Goal: Register for event/course

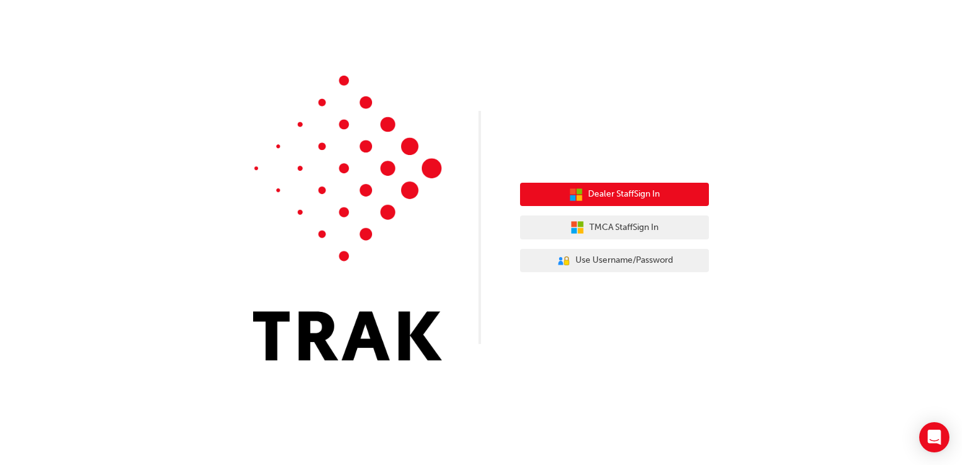
click at [610, 198] on span "Dealer Staff Sign In" at bounding box center [624, 194] width 72 height 14
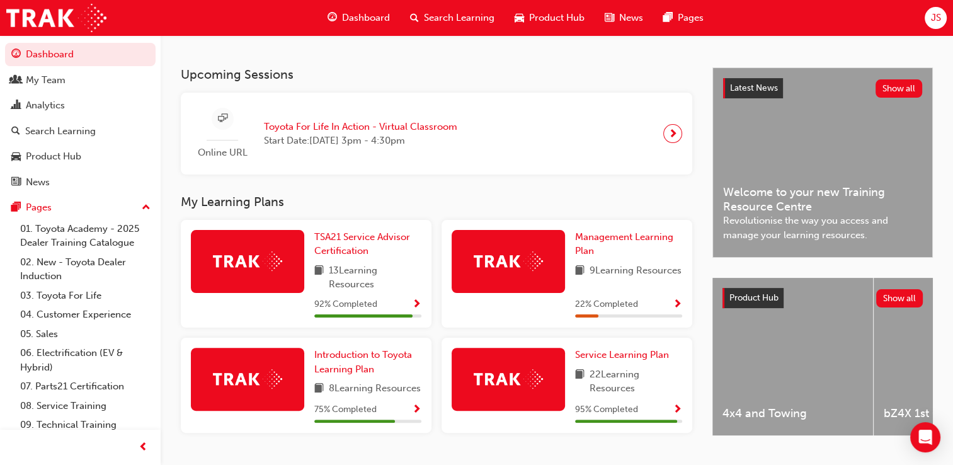
scroll to position [174, 0]
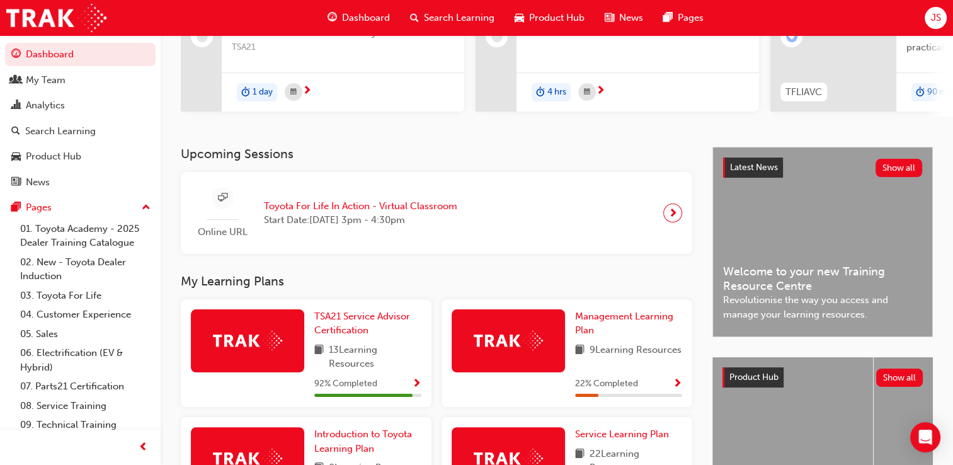
click at [362, 210] on span "Toyota For Life In Action - Virtual Classroom" at bounding box center [360, 206] width 193 height 14
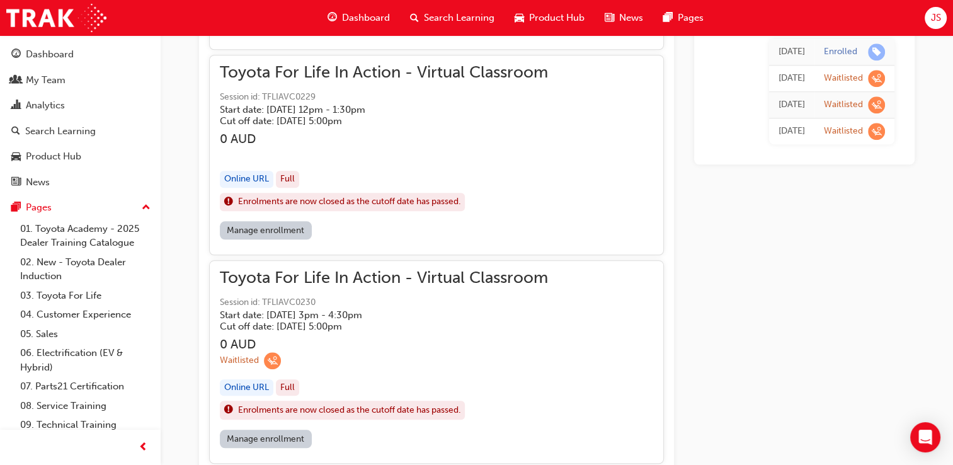
scroll to position [1197, 0]
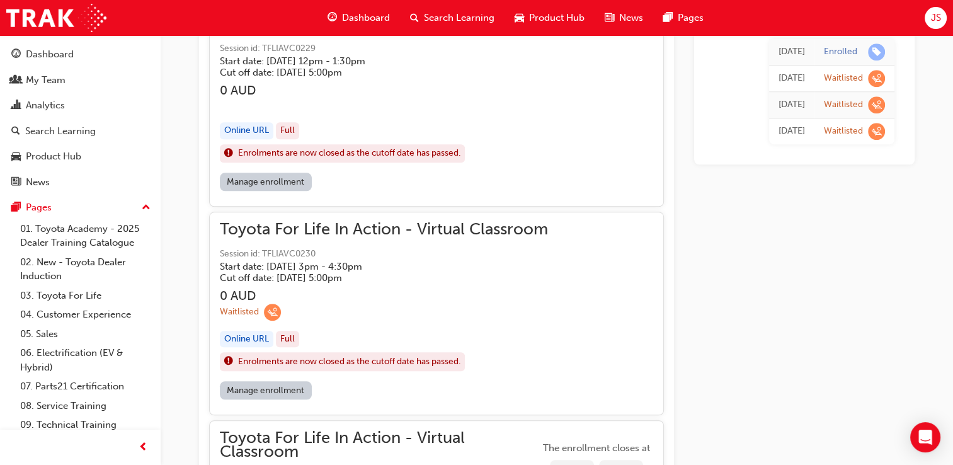
click at [268, 387] on link "Manage enrollment" at bounding box center [266, 390] width 92 height 18
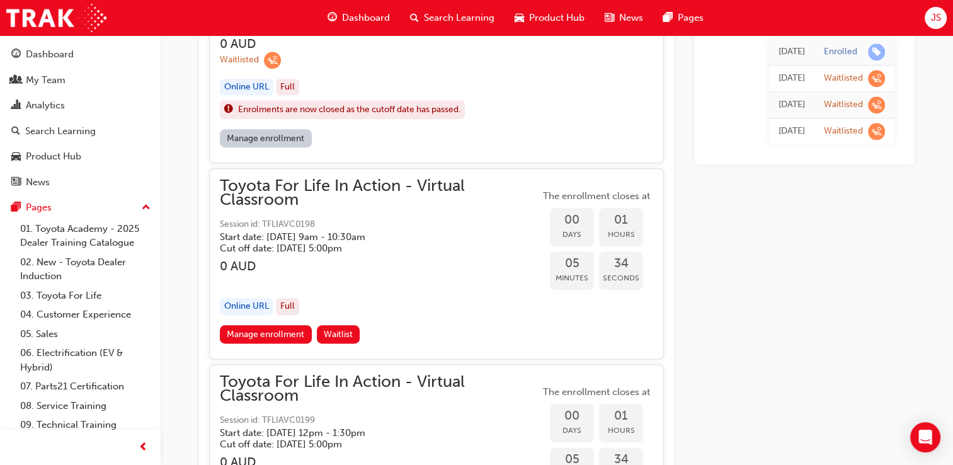
scroll to position [1001, 0]
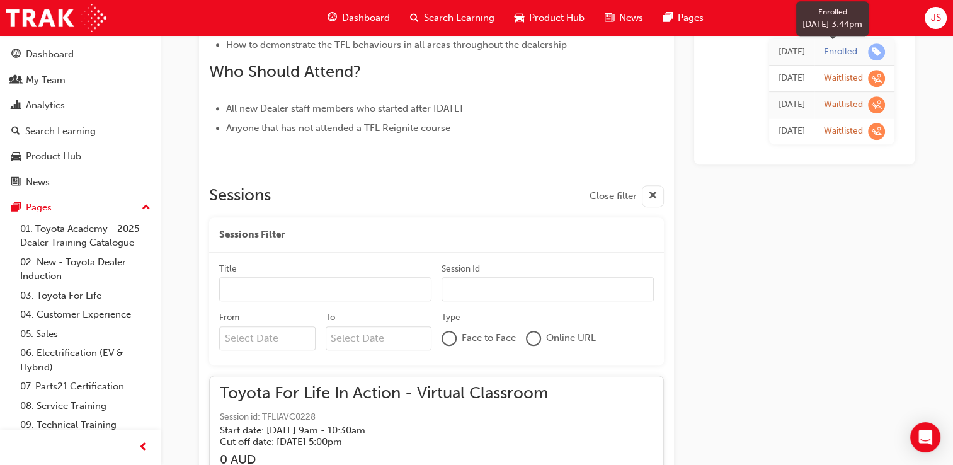
click at [879, 49] on span "learningRecordVerb_ENROLL-icon" at bounding box center [876, 51] width 17 height 17
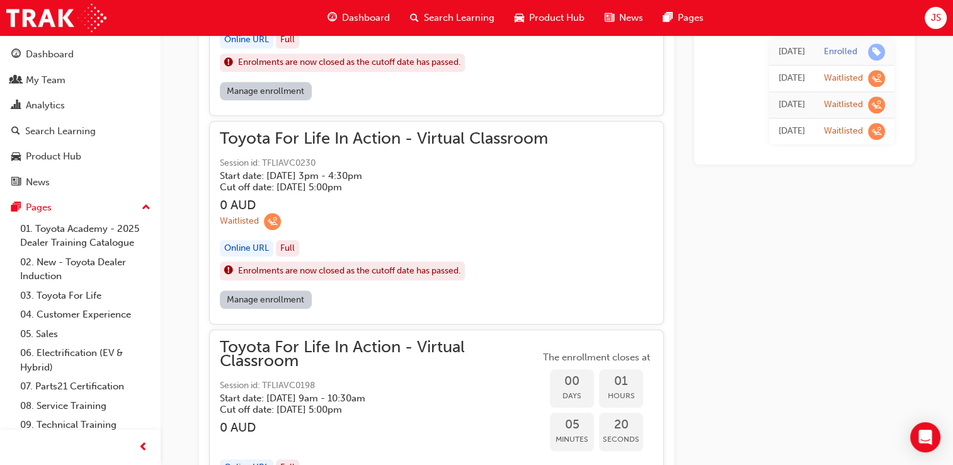
scroll to position [1442, 0]
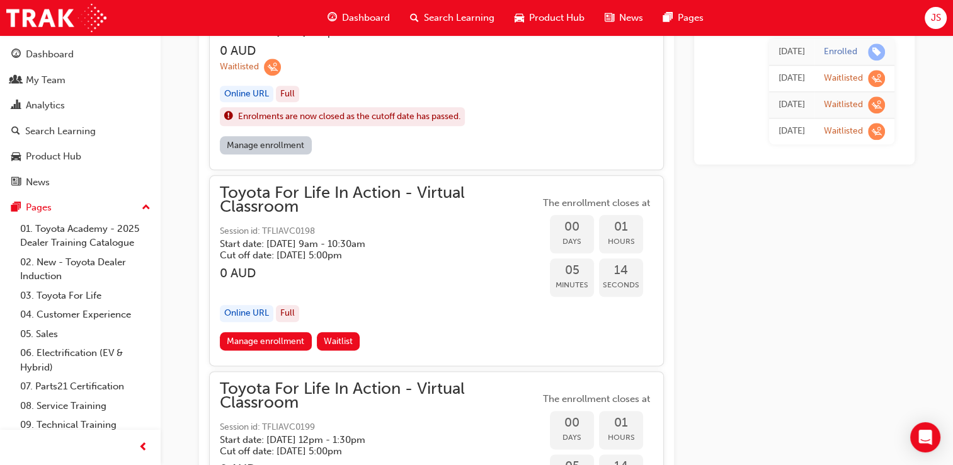
click at [378, 20] on span "Dashboard" at bounding box center [366, 18] width 48 height 14
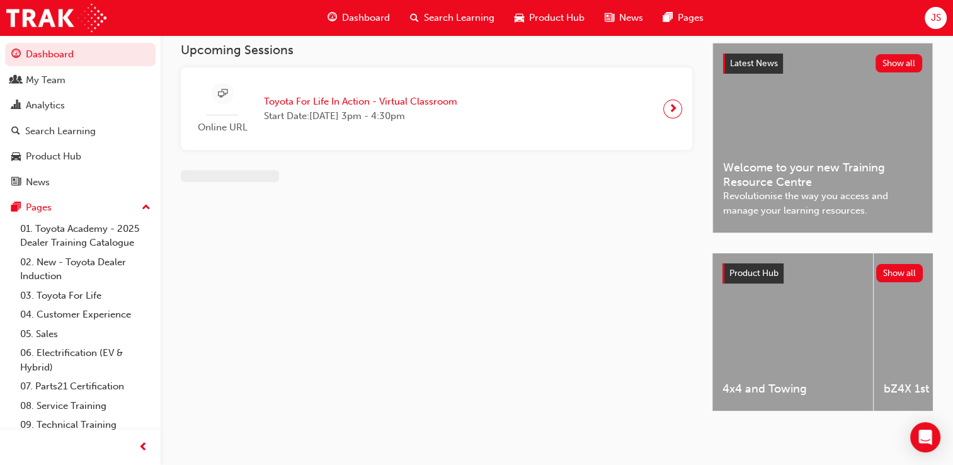
scroll to position [287, 0]
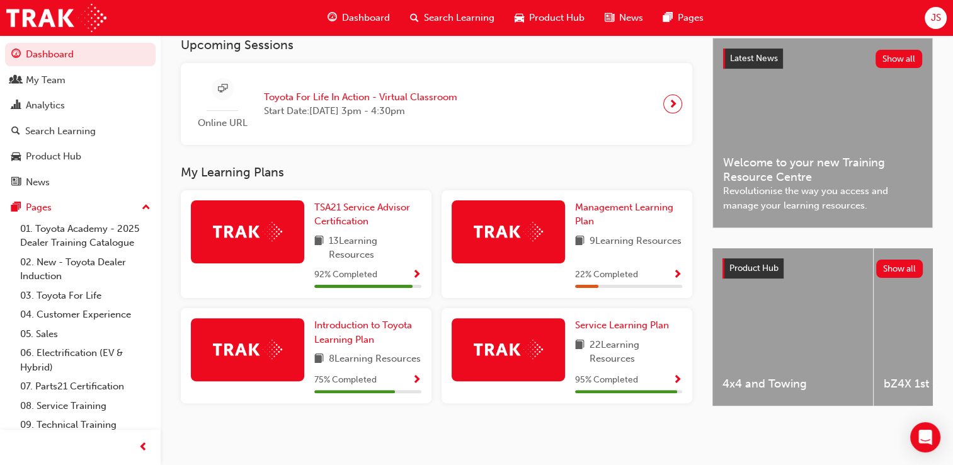
click at [678, 94] on div at bounding box center [672, 103] width 19 height 19
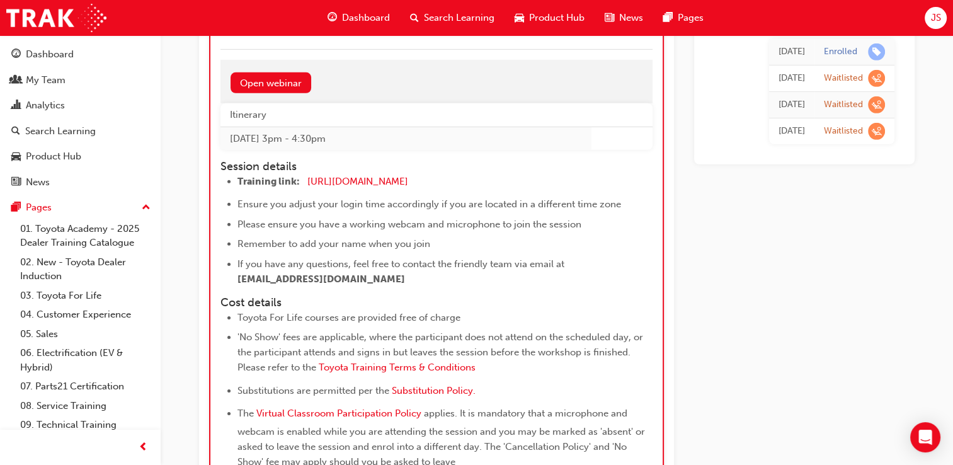
scroll to position [3895, 0]
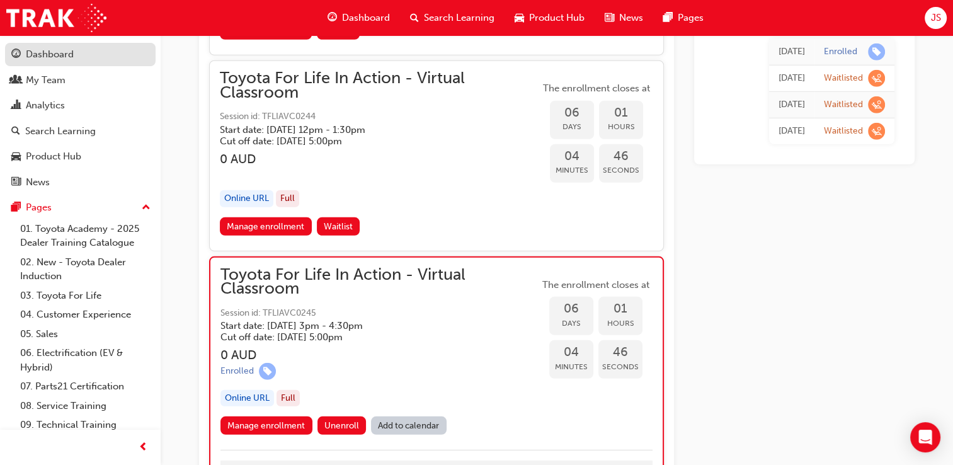
click at [62, 49] on div "Dashboard" at bounding box center [50, 54] width 48 height 14
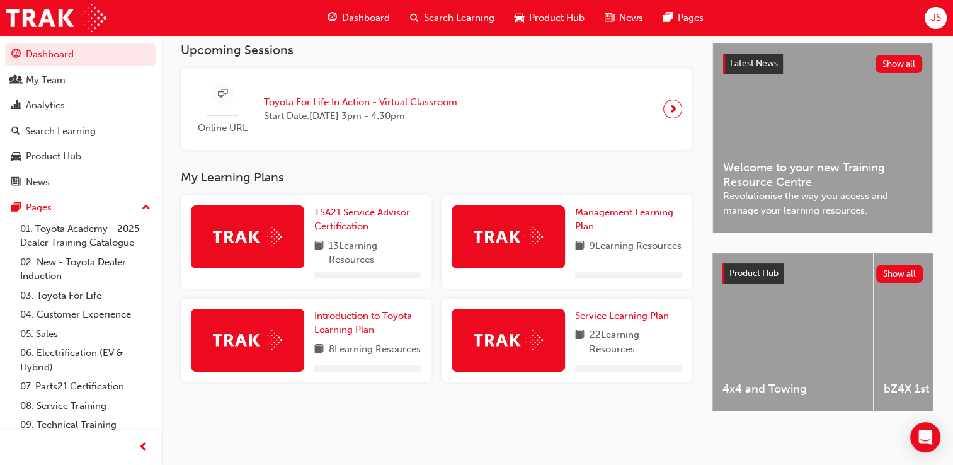
scroll to position [300, 0]
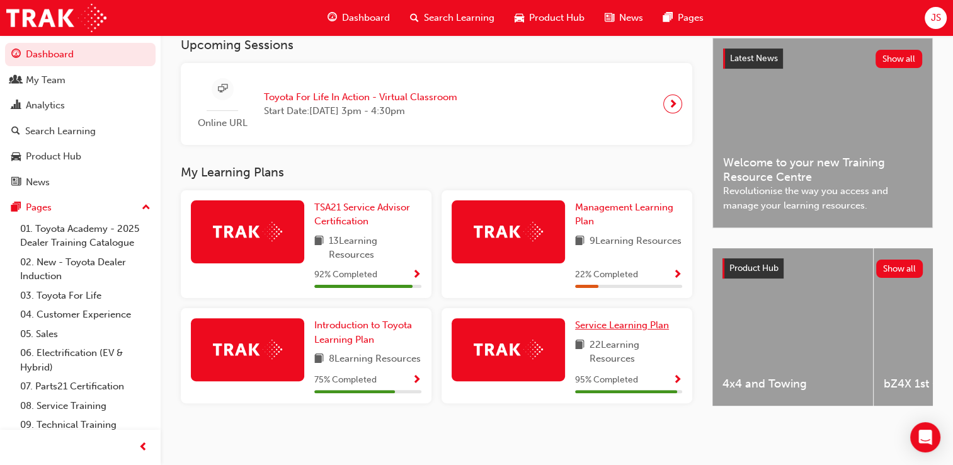
click at [630, 319] on span "Service Learning Plan" at bounding box center [622, 324] width 94 height 11
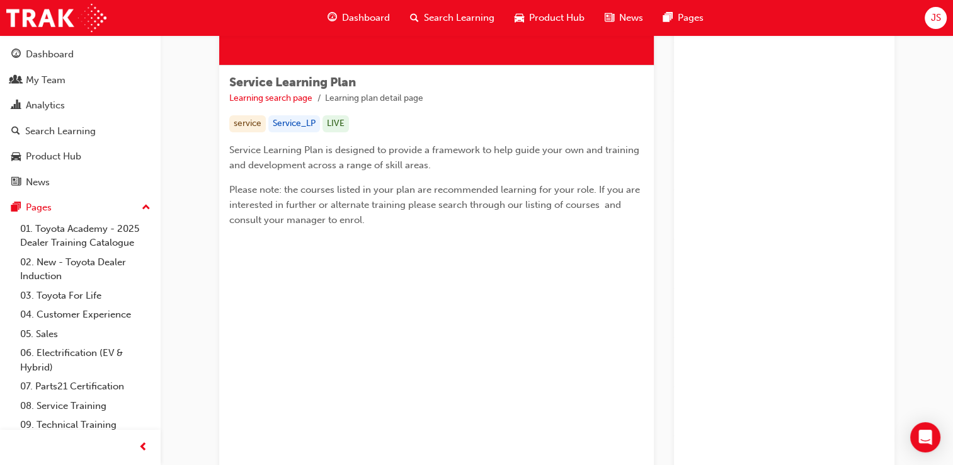
scroll to position [62, 0]
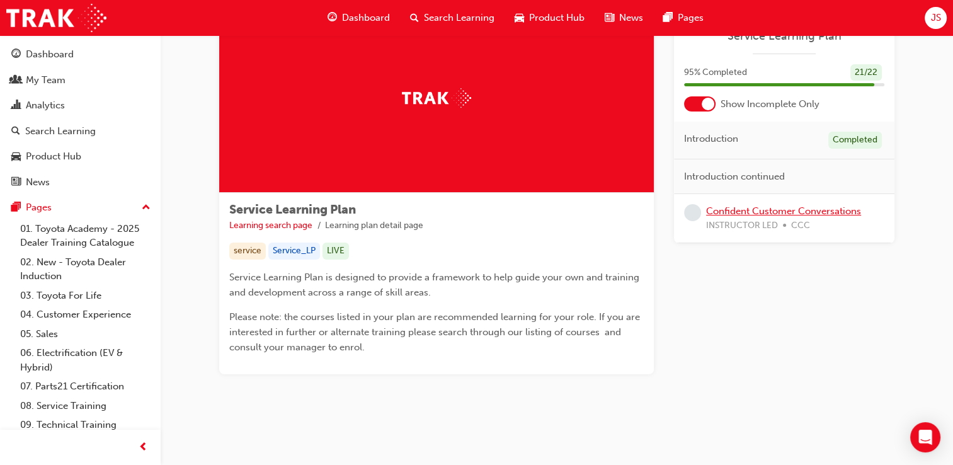
click at [821, 210] on link "Confident Customer Conversations" at bounding box center [783, 210] width 155 height 11
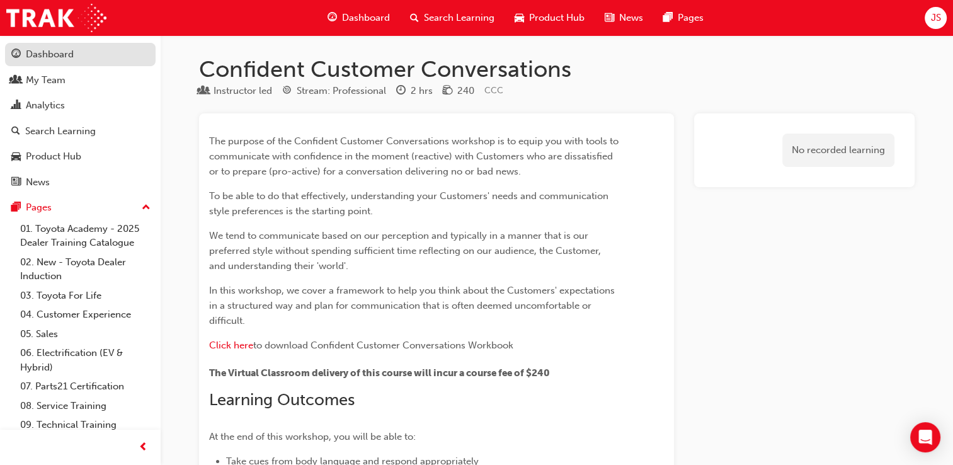
click at [33, 52] on div "Dashboard" at bounding box center [50, 54] width 48 height 14
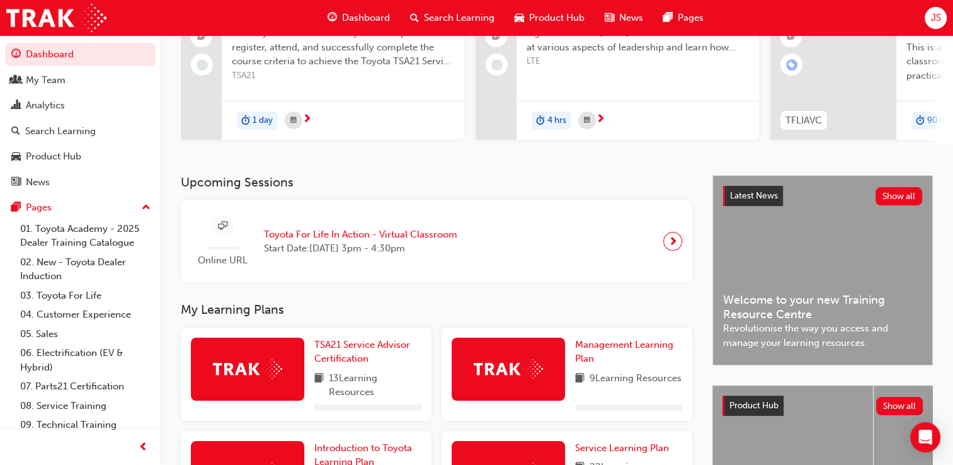
scroll to position [252, 0]
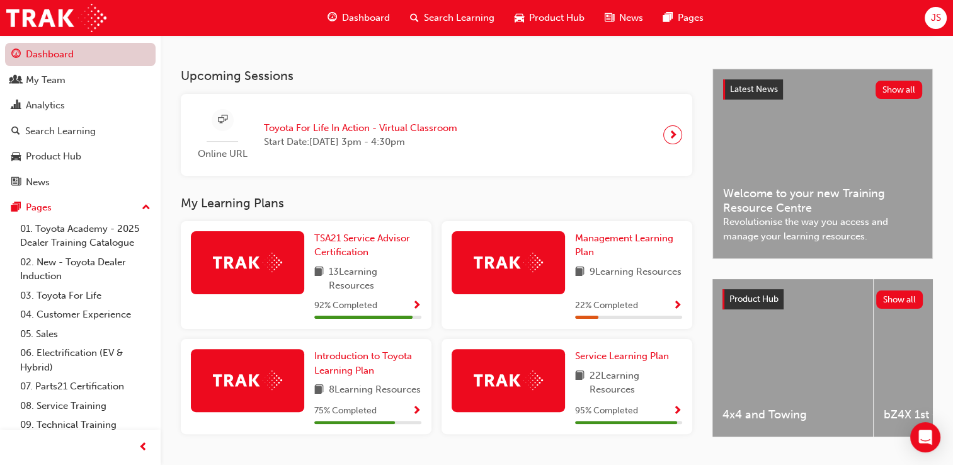
click at [59, 58] on link "Dashboard" at bounding box center [80, 54] width 151 height 23
click at [387, 363] on span "Introduction to Toyota Learning Plan" at bounding box center [363, 363] width 98 height 26
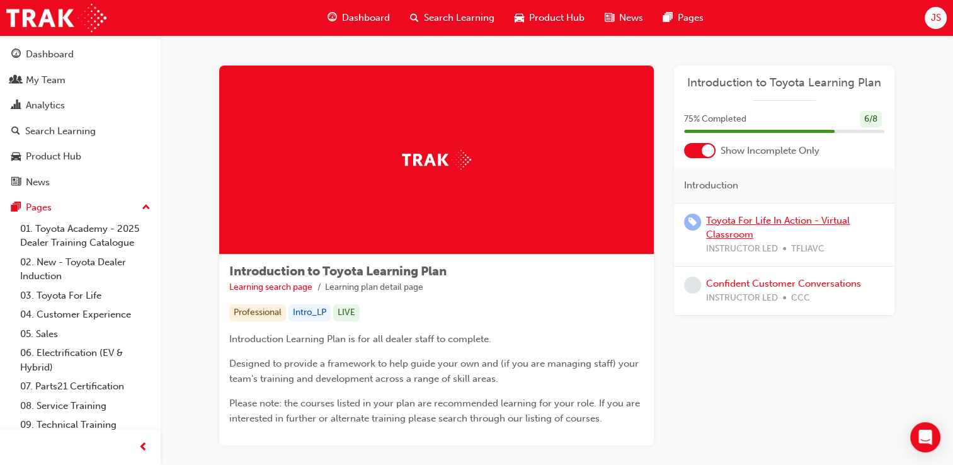
click at [728, 236] on link "Toyota For Life In Action - Virtual Classroom" at bounding box center [778, 228] width 144 height 26
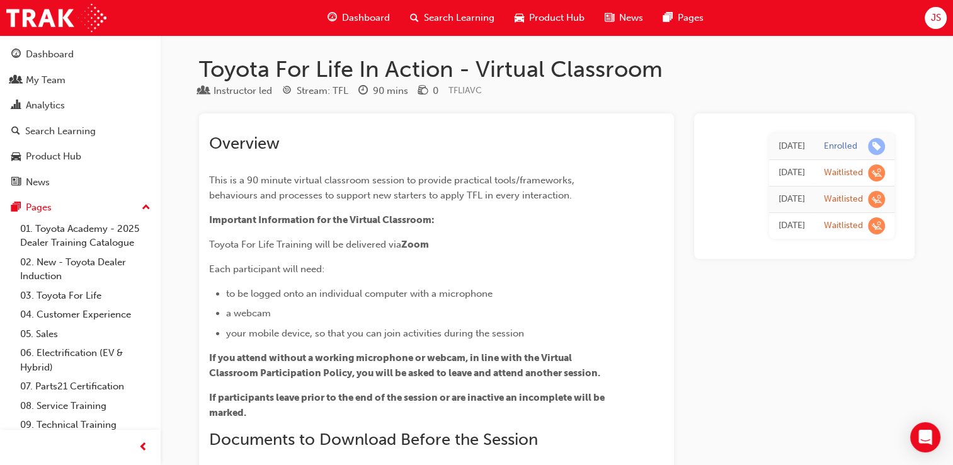
click at [779, 151] on div "[DATE]" at bounding box center [792, 146] width 26 height 14
click at [879, 146] on span "learningRecordVerb_ENROLL-icon" at bounding box center [876, 146] width 17 height 17
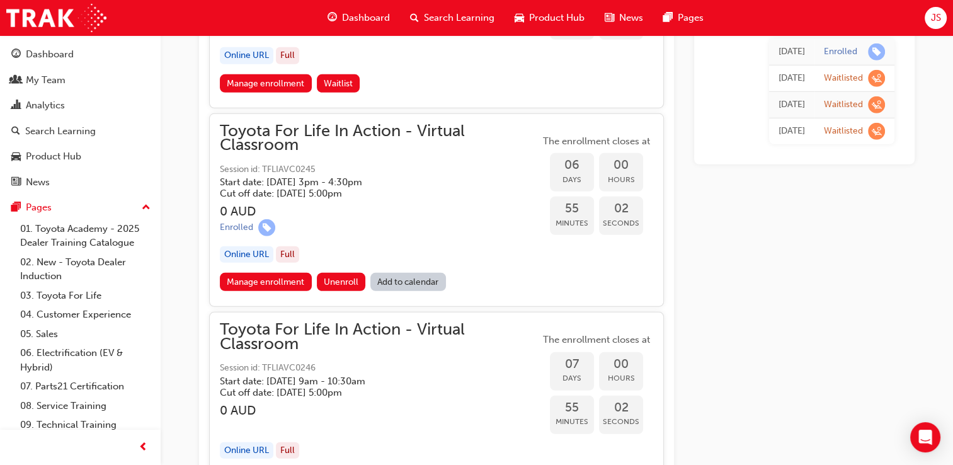
scroll to position [3653, 0]
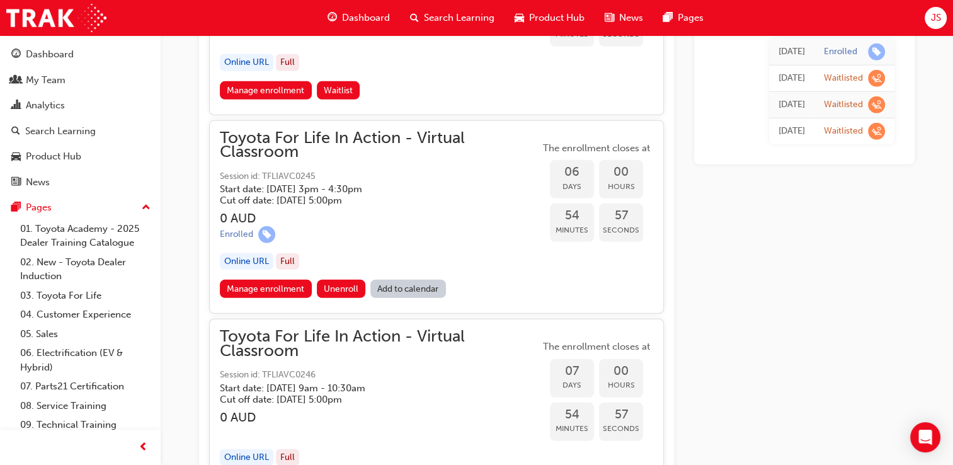
click at [421, 280] on link "Add to calendar" at bounding box center [408, 289] width 76 height 18
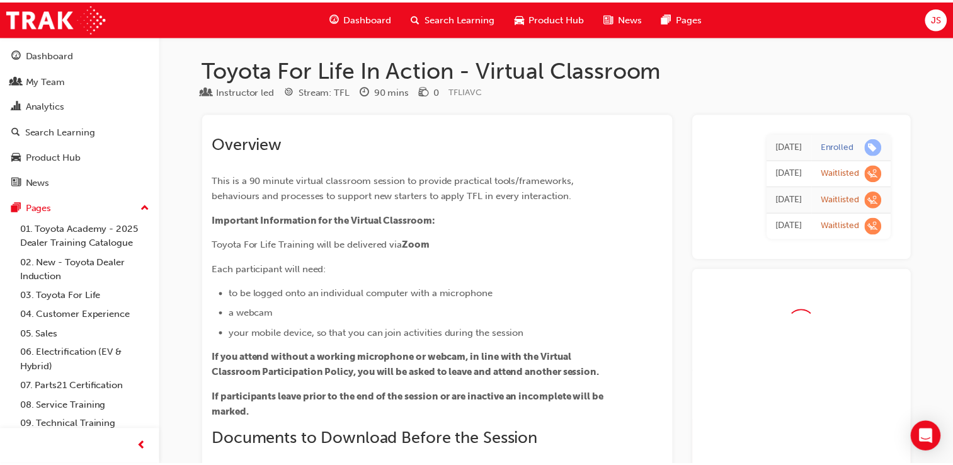
scroll to position [3653, 0]
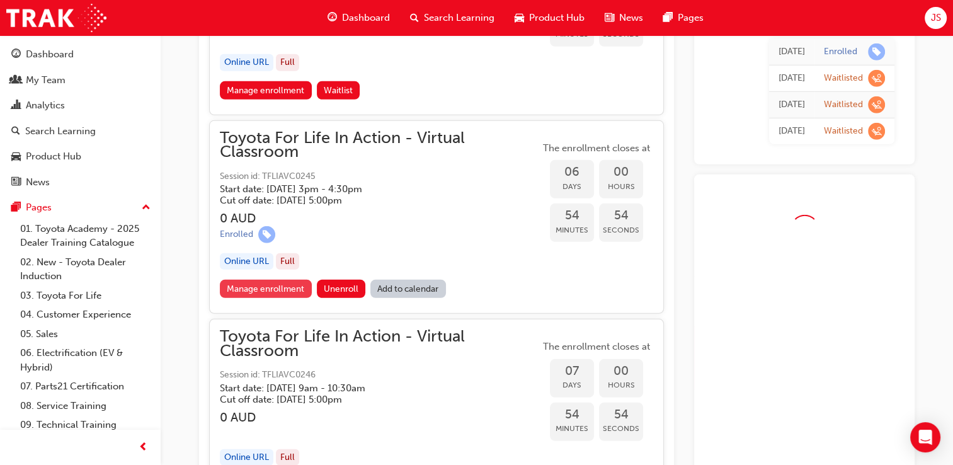
click at [258, 280] on link "Manage enrollment" at bounding box center [266, 289] width 92 height 18
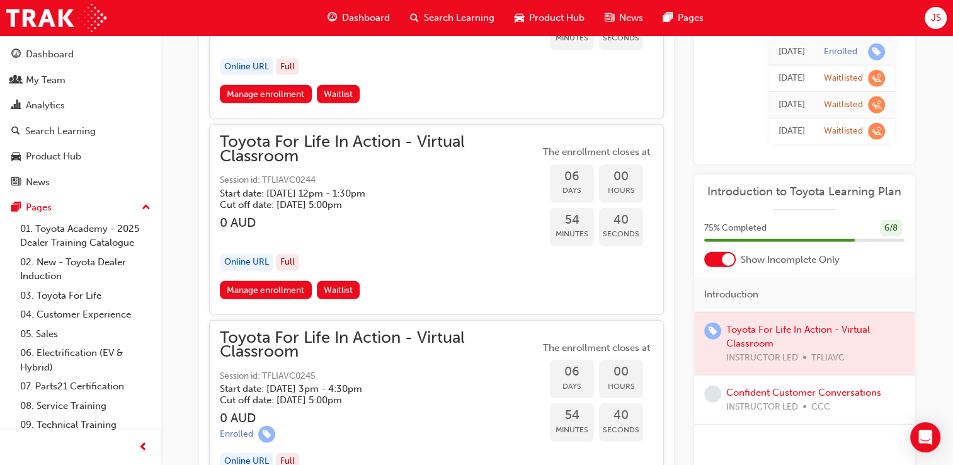
scroll to position [3527, 0]
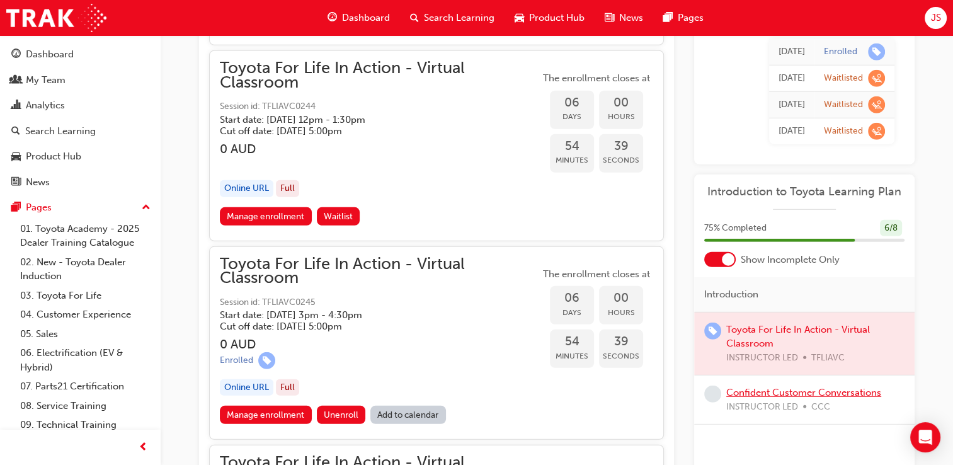
click at [787, 391] on link "Confident Customer Conversations" at bounding box center [803, 392] width 155 height 11
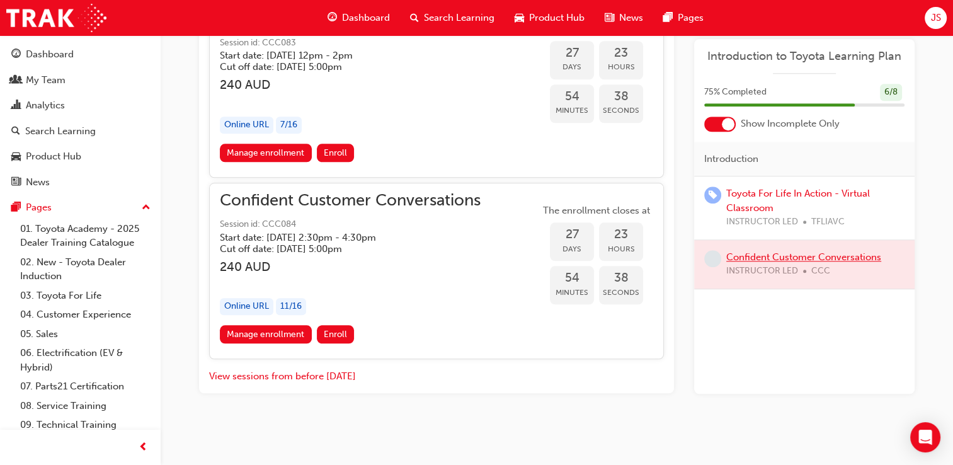
scroll to position [1197, 0]
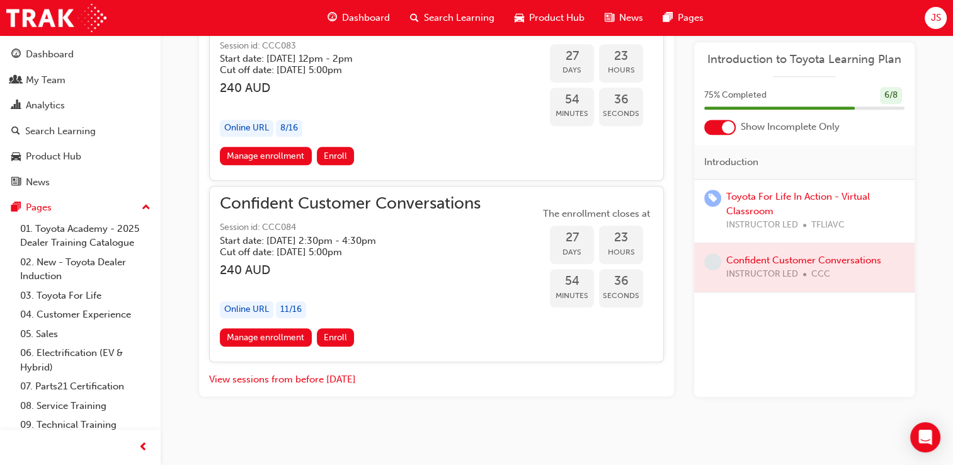
click at [813, 260] on div at bounding box center [804, 267] width 220 height 49
click at [815, 256] on div at bounding box center [804, 267] width 220 height 49
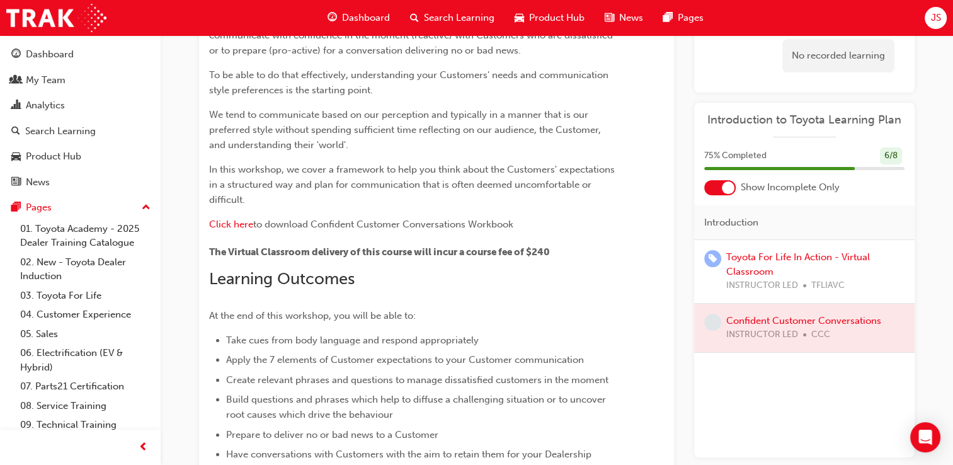
scroll to position [189, 0]
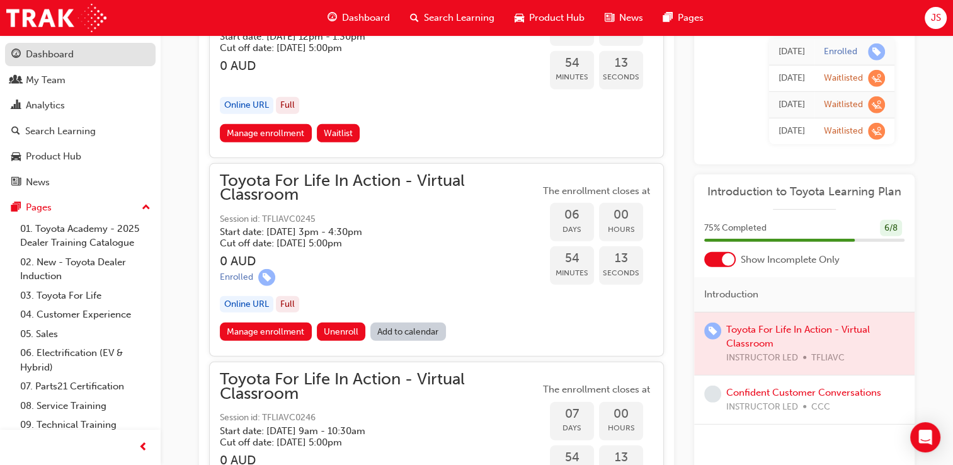
scroll to position [3653, 0]
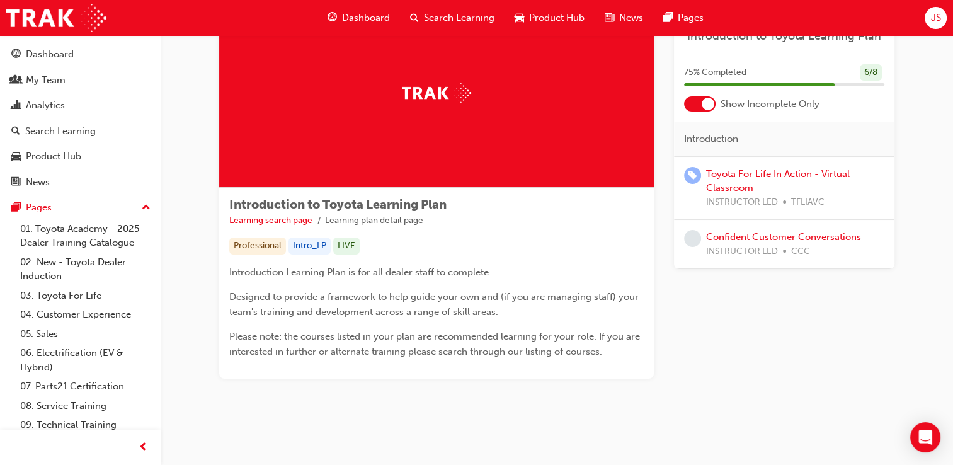
scroll to position [71, 0]
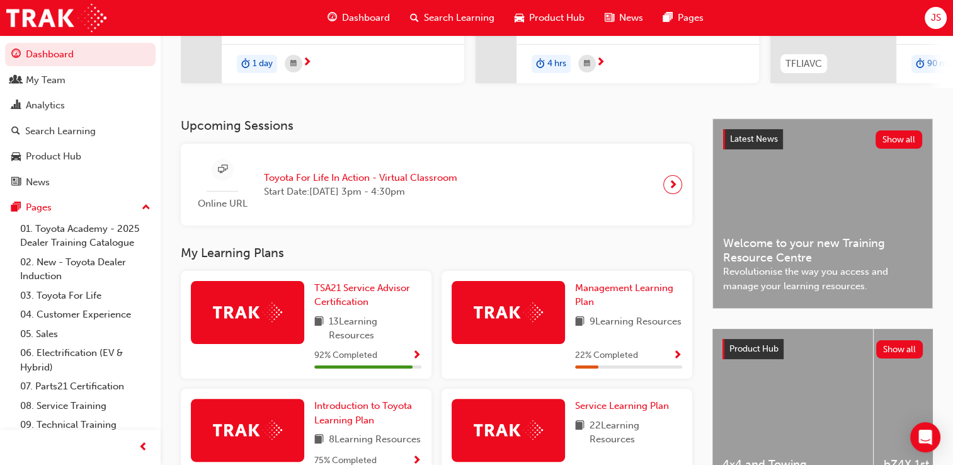
scroll to position [300, 0]
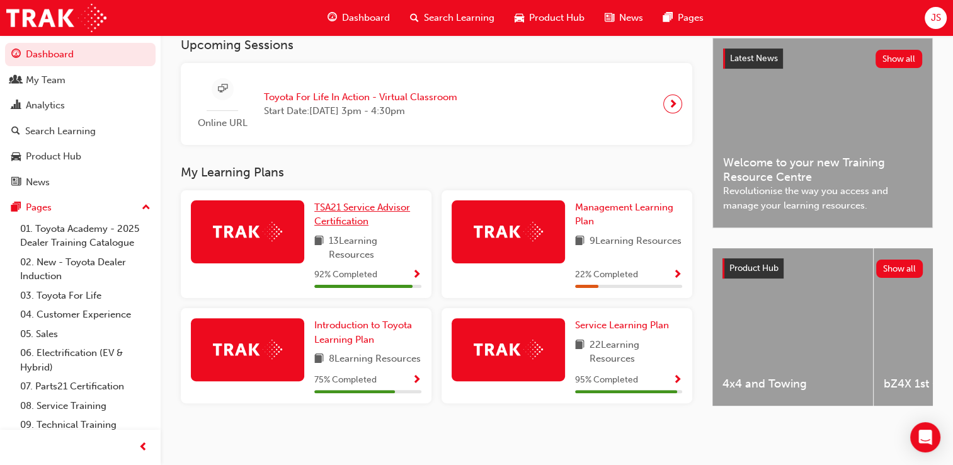
click at [345, 204] on span "TSA21 Service Advisor Certification" at bounding box center [362, 215] width 96 height 26
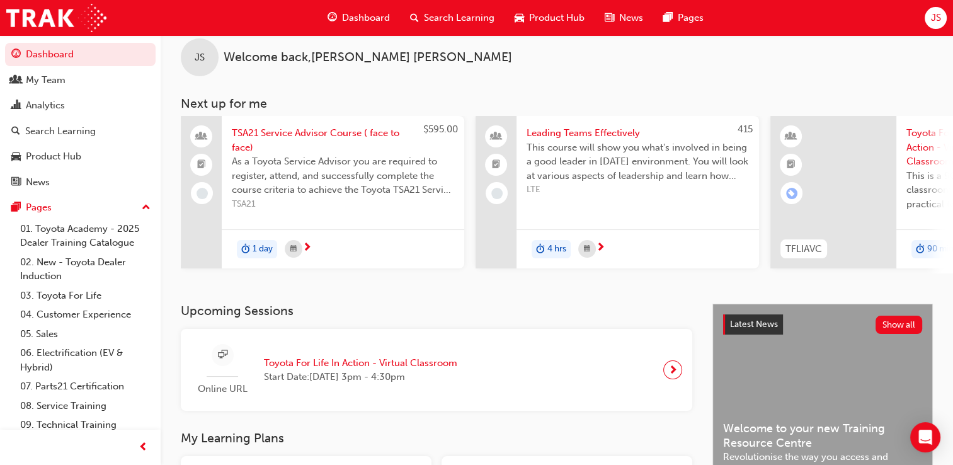
scroll to position [269, 0]
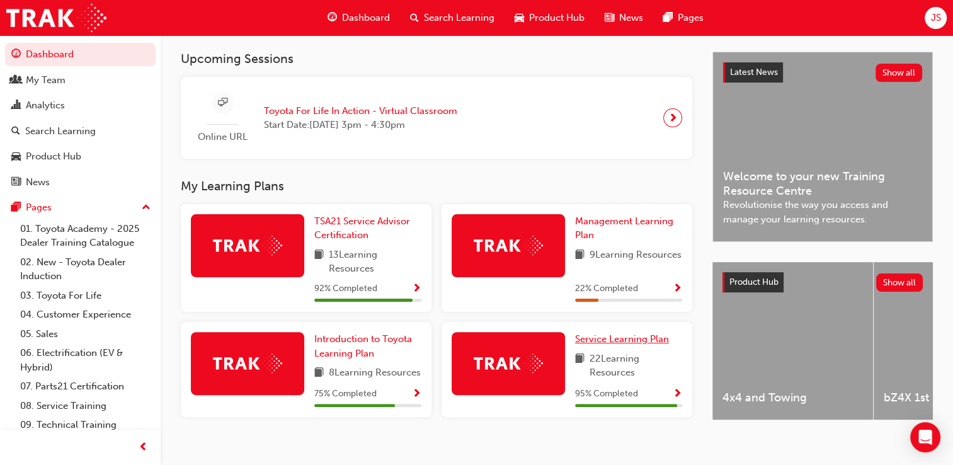
click at [618, 344] on span "Service Learning Plan" at bounding box center [622, 338] width 94 height 11
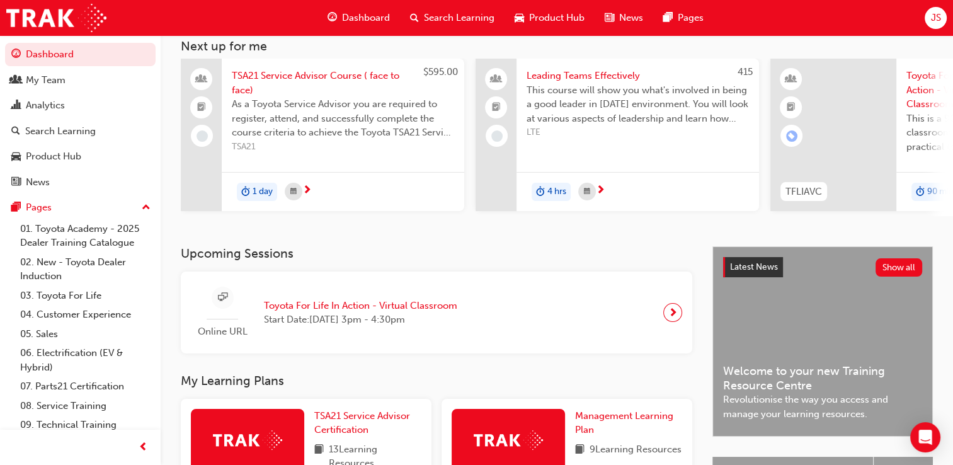
scroll to position [269, 0]
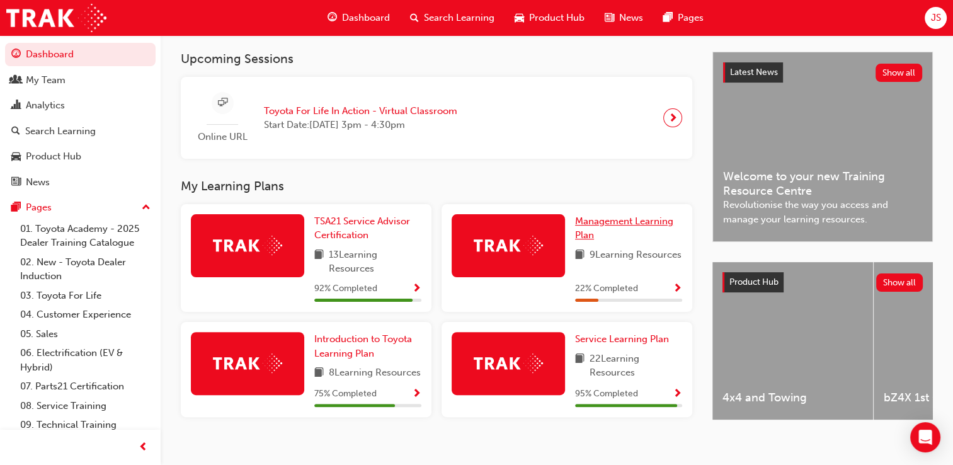
click at [643, 228] on span "Management Learning Plan" at bounding box center [624, 228] width 98 height 26
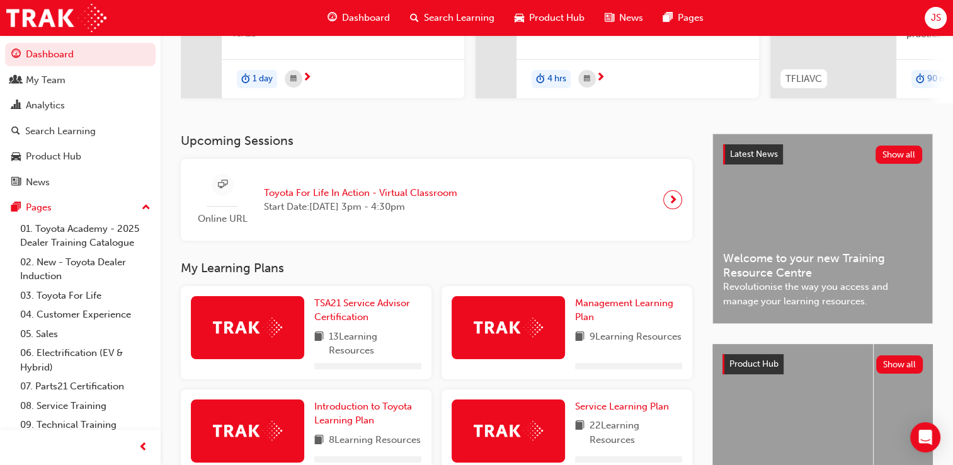
scroll to position [287, 0]
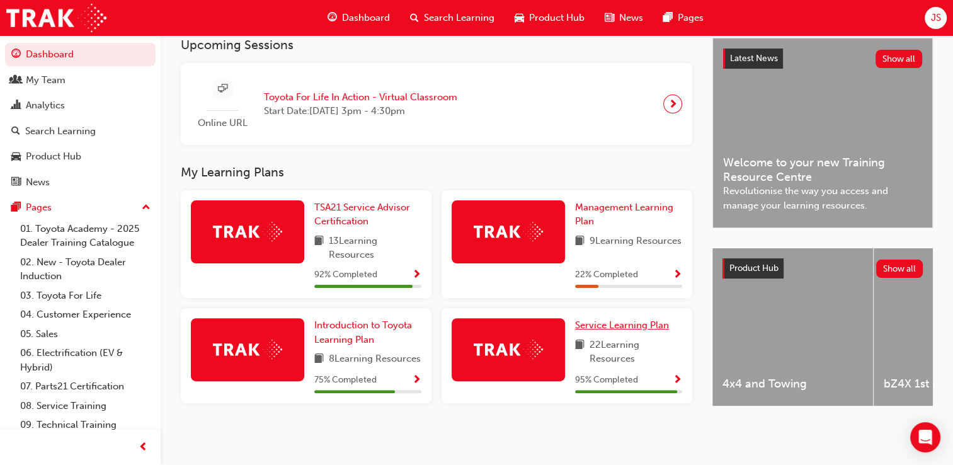
click at [614, 326] on span "Service Learning Plan" at bounding box center [622, 324] width 94 height 11
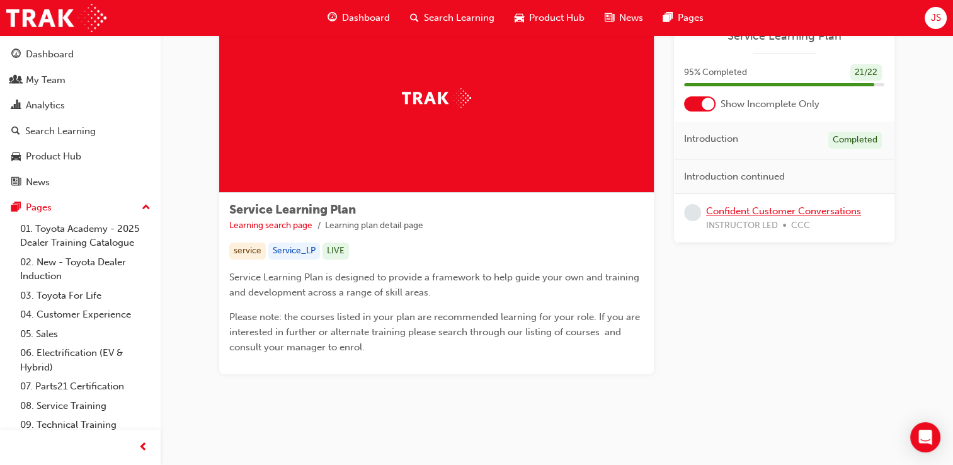
click at [789, 215] on link "Confident Customer Conversations" at bounding box center [783, 210] width 155 height 11
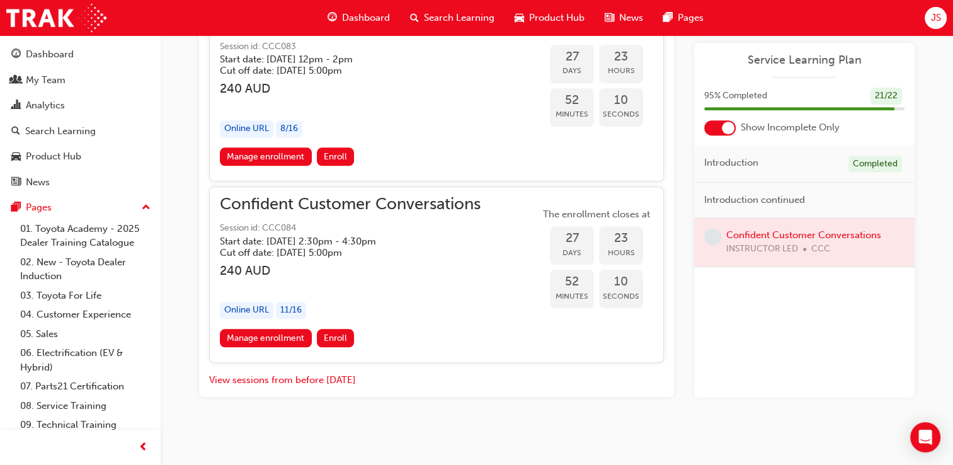
scroll to position [1197, 0]
click at [263, 338] on link "Manage enrollment" at bounding box center [266, 337] width 92 height 18
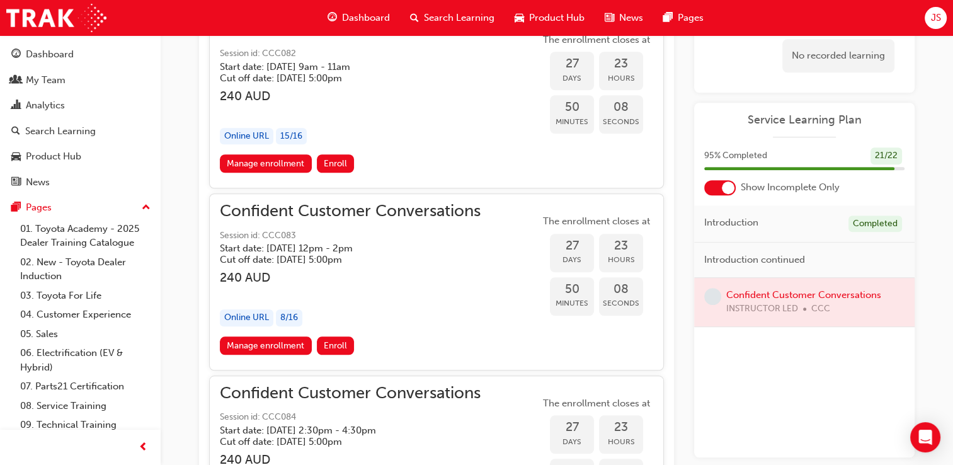
scroll to position [1197, 0]
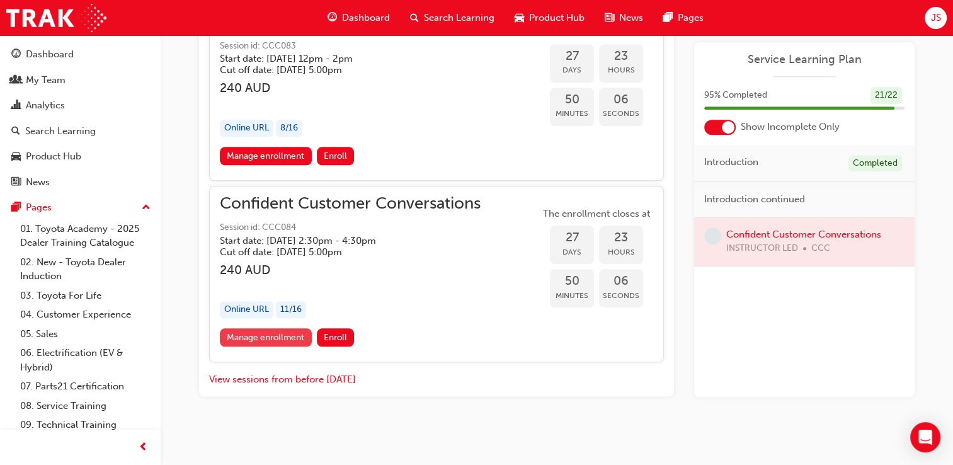
click at [265, 334] on link "Manage enrollment" at bounding box center [266, 337] width 92 height 18
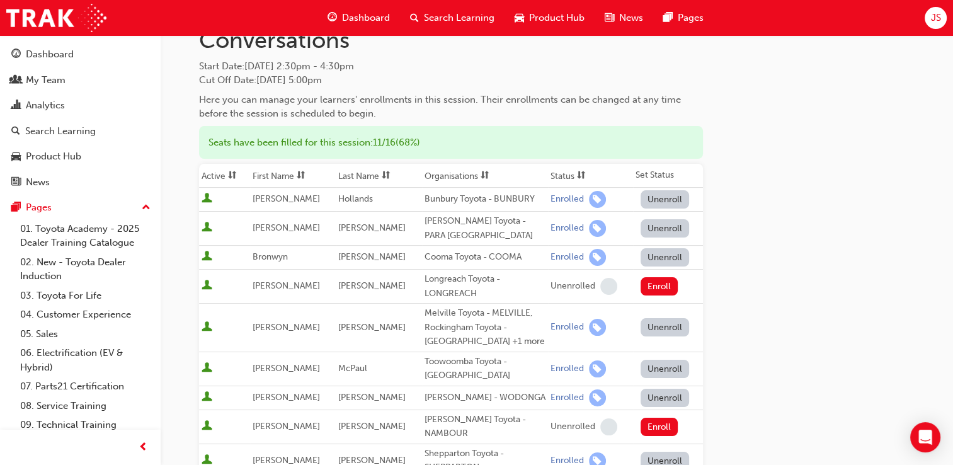
scroll to position [63, 0]
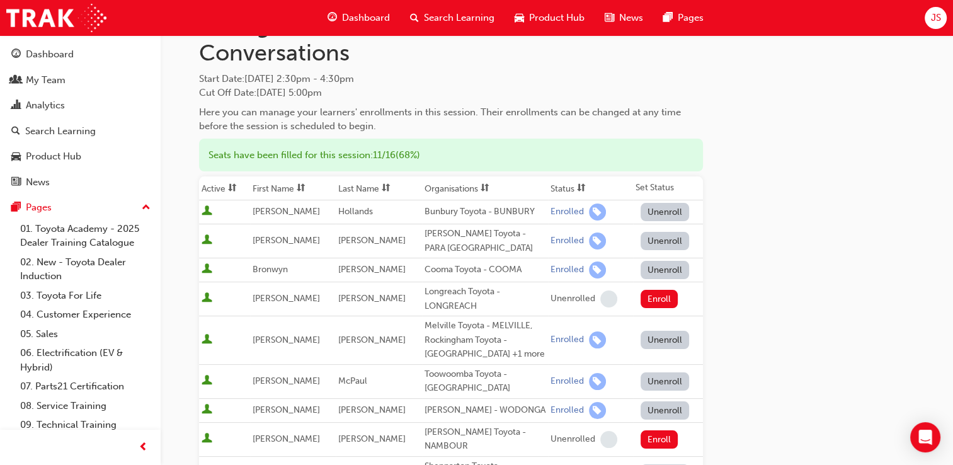
scroll to position [1197, 0]
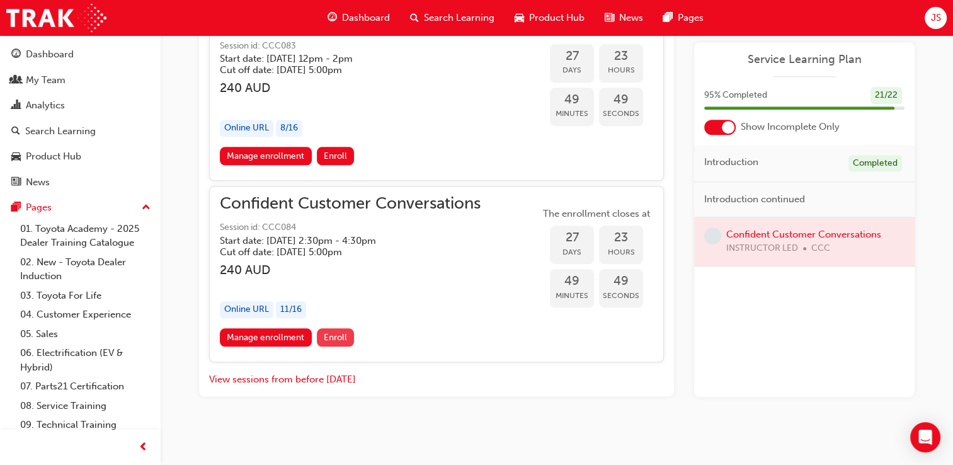
click at [341, 334] on span "Enroll" at bounding box center [335, 337] width 23 height 11
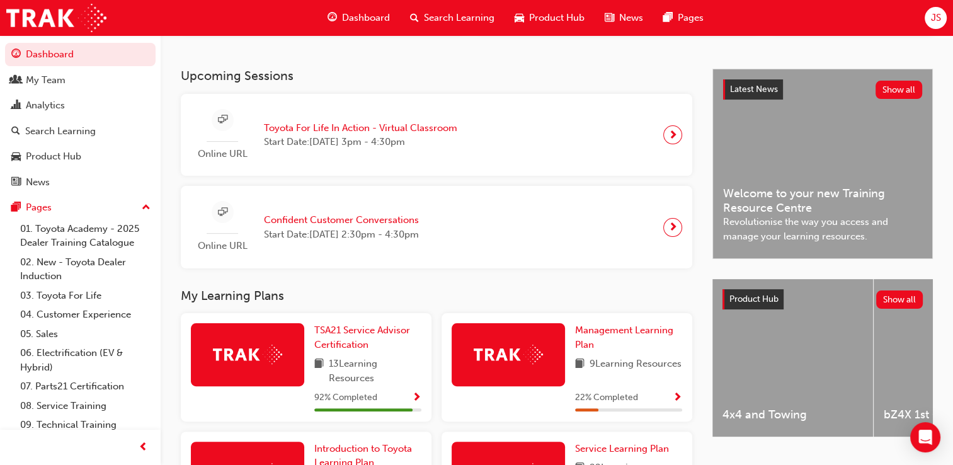
scroll to position [392, 0]
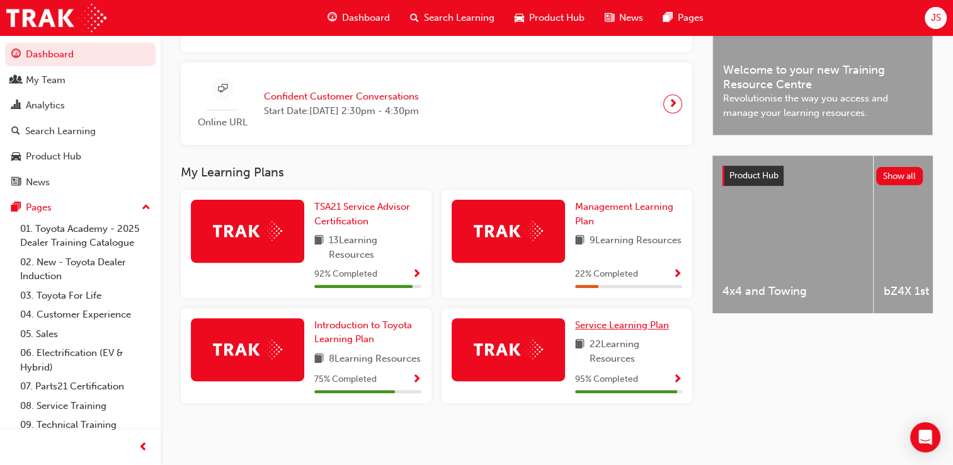
click at [607, 319] on span "Service Learning Plan" at bounding box center [622, 324] width 94 height 11
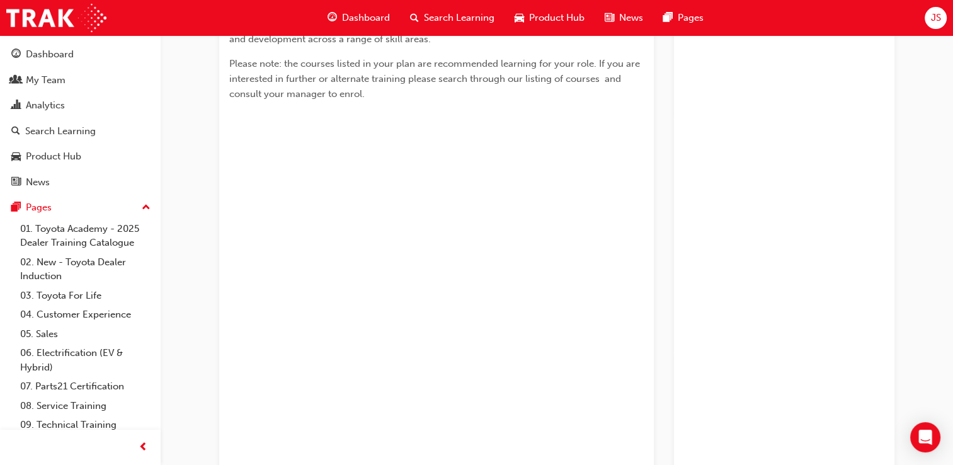
scroll to position [62, 0]
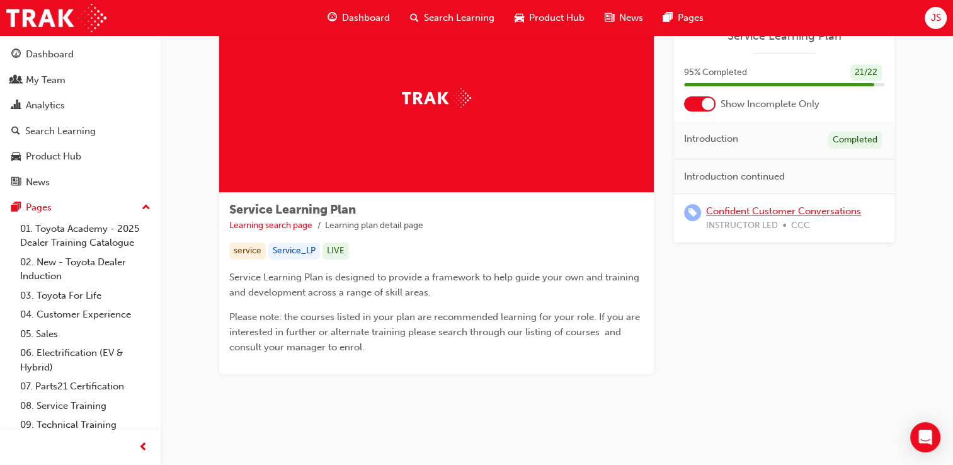
click at [760, 207] on link "Confident Customer Conversations" at bounding box center [783, 210] width 155 height 11
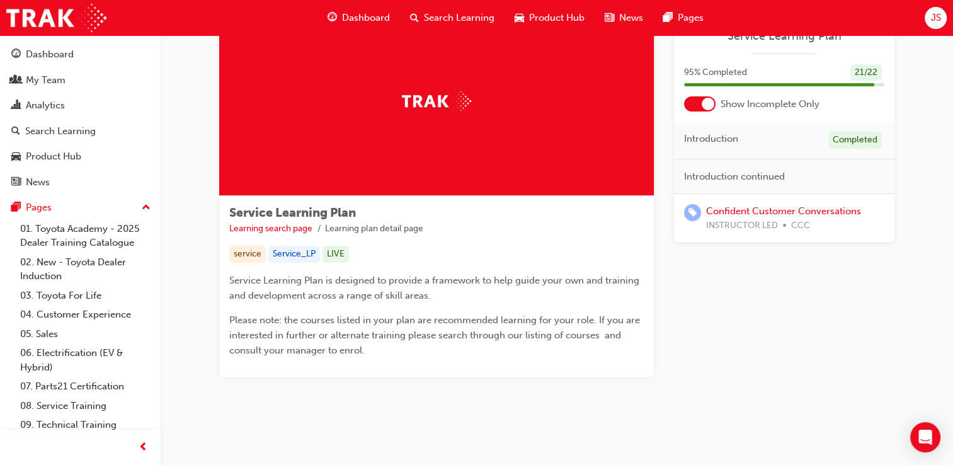
scroll to position [62, 0]
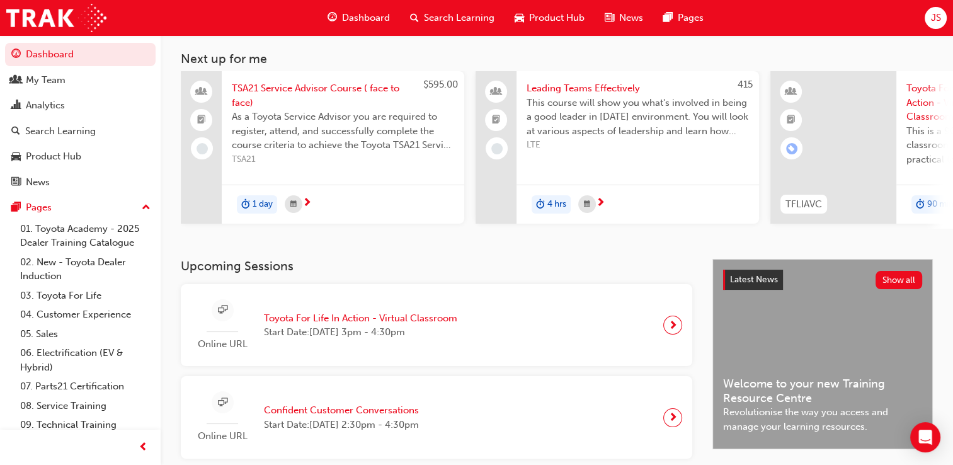
scroll to position [362, 0]
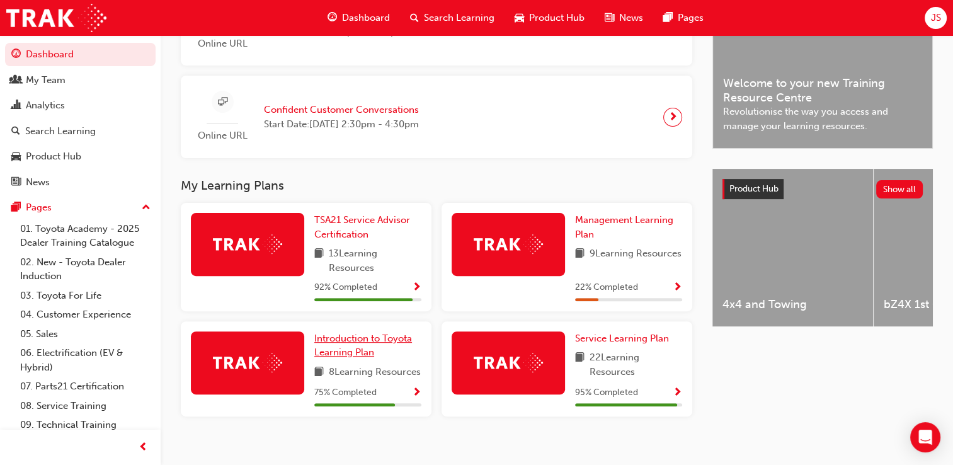
click at [334, 351] on span "Introduction to Toyota Learning Plan" at bounding box center [363, 346] width 98 height 26
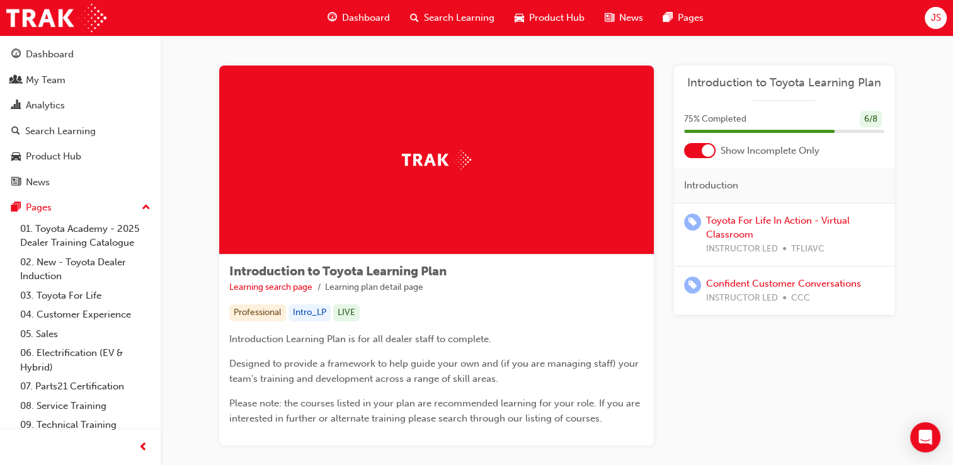
scroll to position [71, 0]
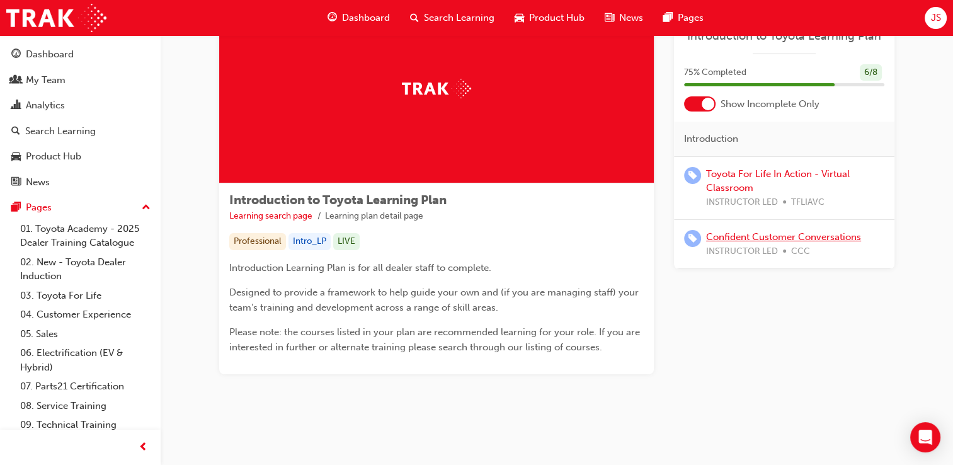
click at [763, 239] on link "Confident Customer Conversations" at bounding box center [783, 236] width 155 height 11
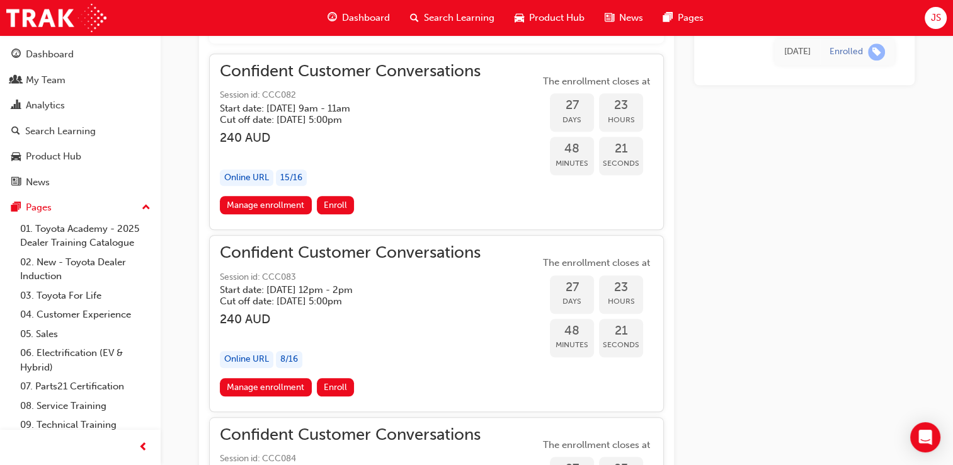
scroll to position [1019, 0]
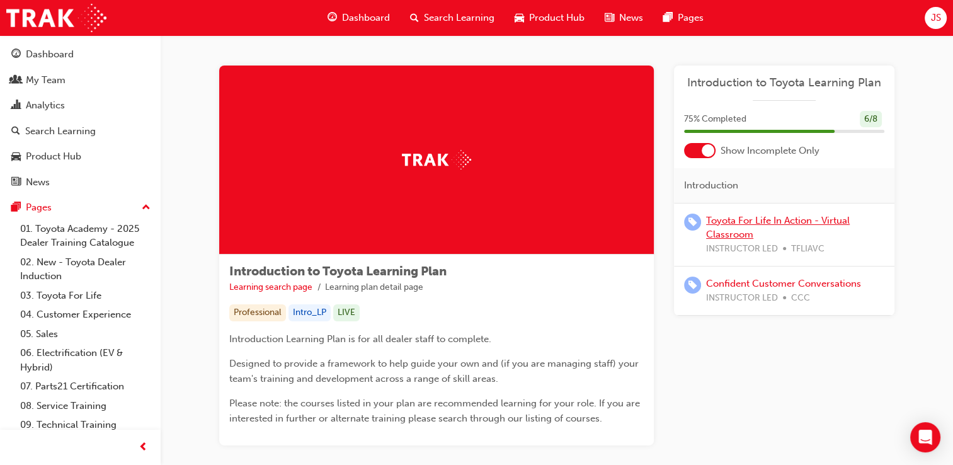
click at [787, 221] on link "Toyota For Life In Action - Virtual Classroom" at bounding box center [778, 228] width 144 height 26
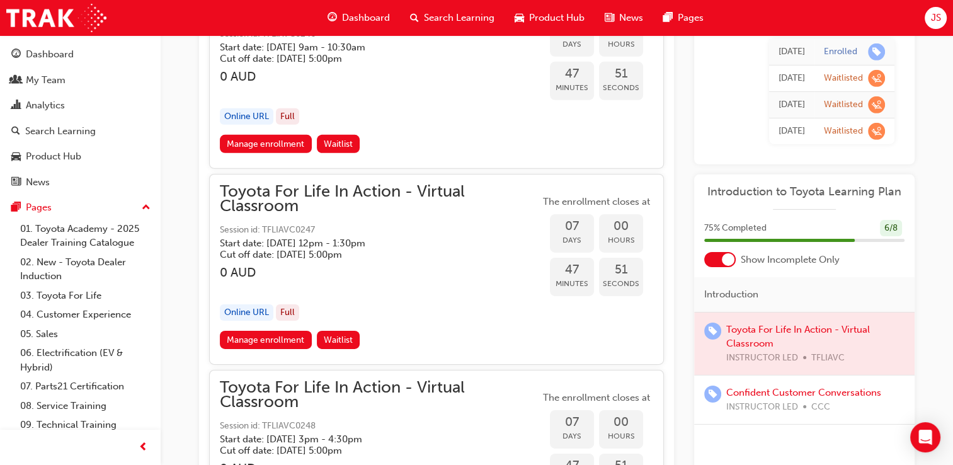
scroll to position [4098, 0]
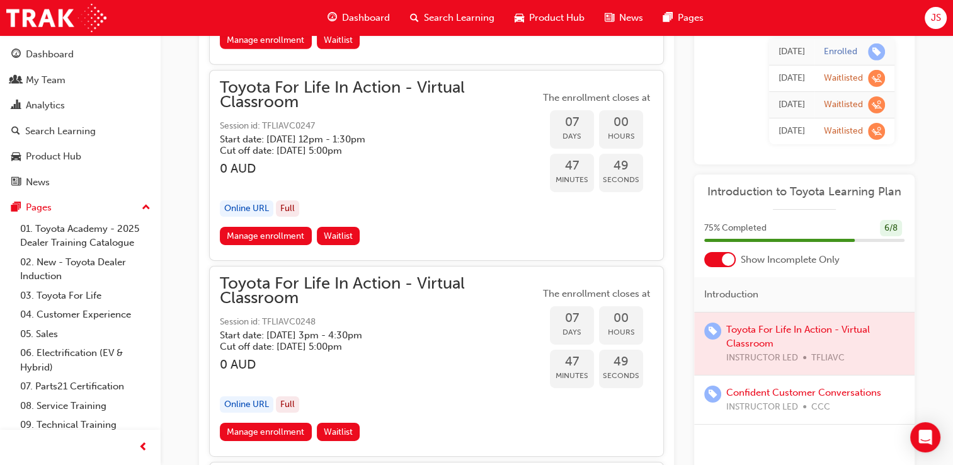
click at [743, 333] on div at bounding box center [804, 343] width 220 height 63
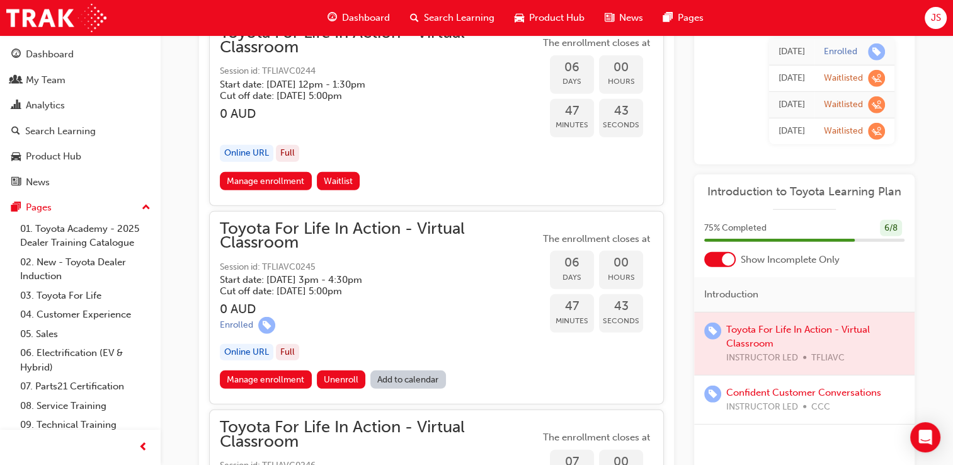
scroll to position [3594, 0]
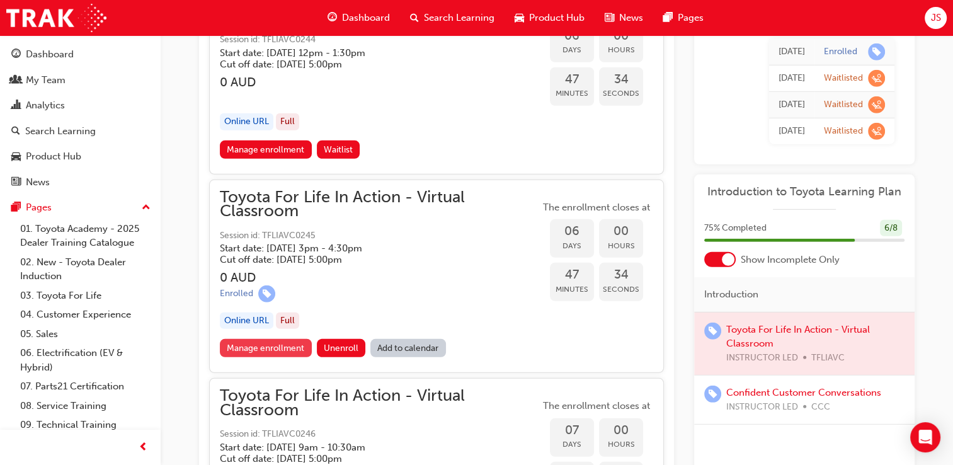
click at [255, 339] on link "Manage enrollment" at bounding box center [266, 348] width 92 height 18
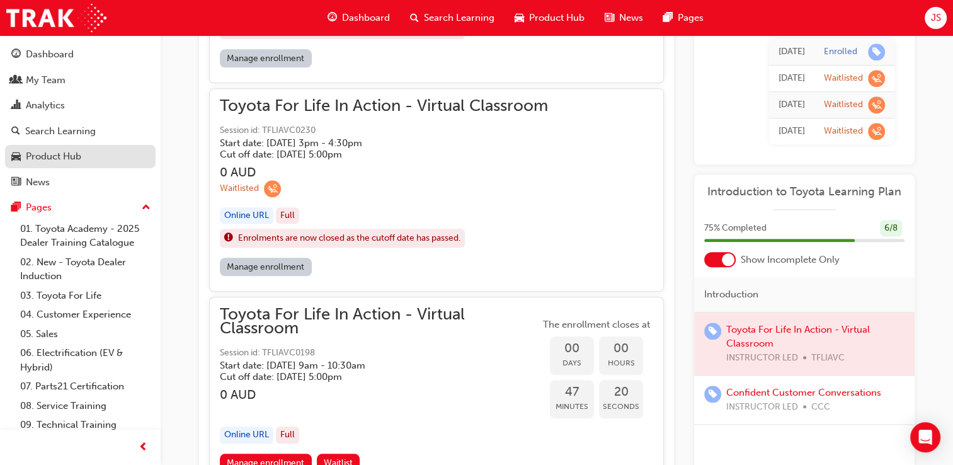
scroll to position [1201, 0]
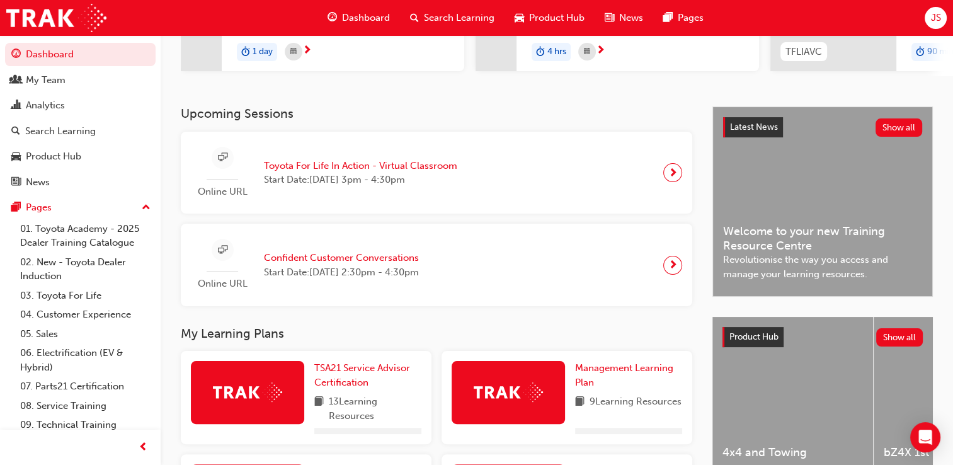
scroll to position [332, 0]
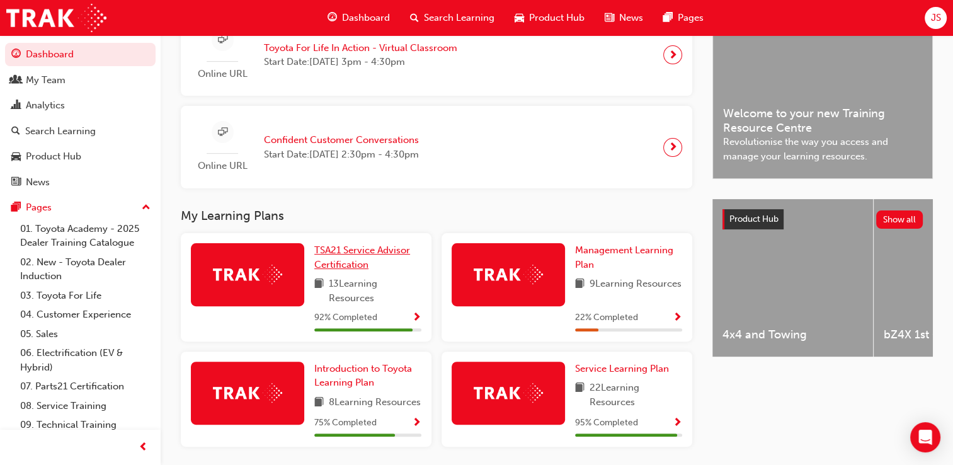
click at [385, 253] on span "TSA21 Service Advisor Certification" at bounding box center [362, 257] width 96 height 26
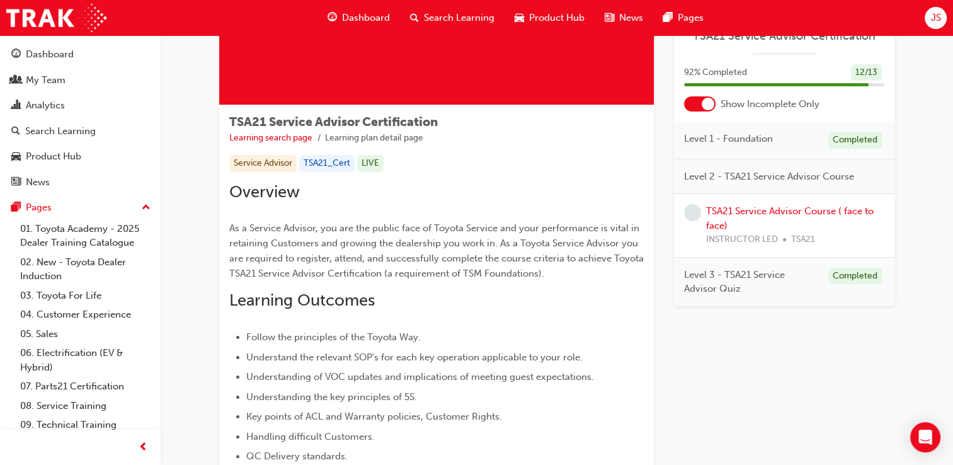
scroll to position [64, 0]
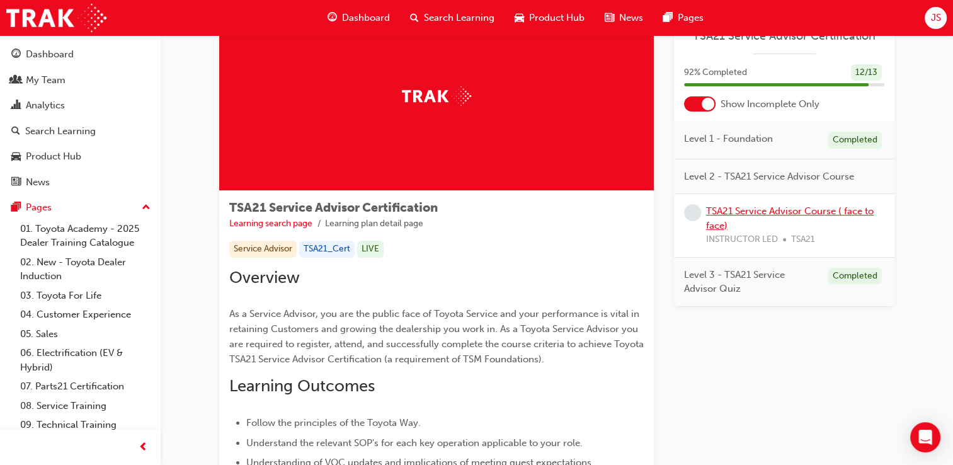
click at [743, 208] on link "TSA21 Service Advisor Course ( face to face)" at bounding box center [790, 218] width 168 height 26
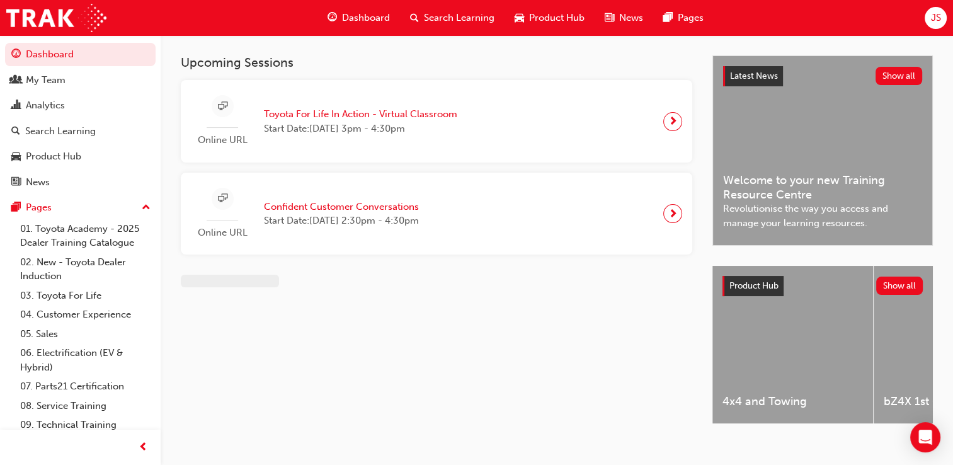
scroll to position [17, 0]
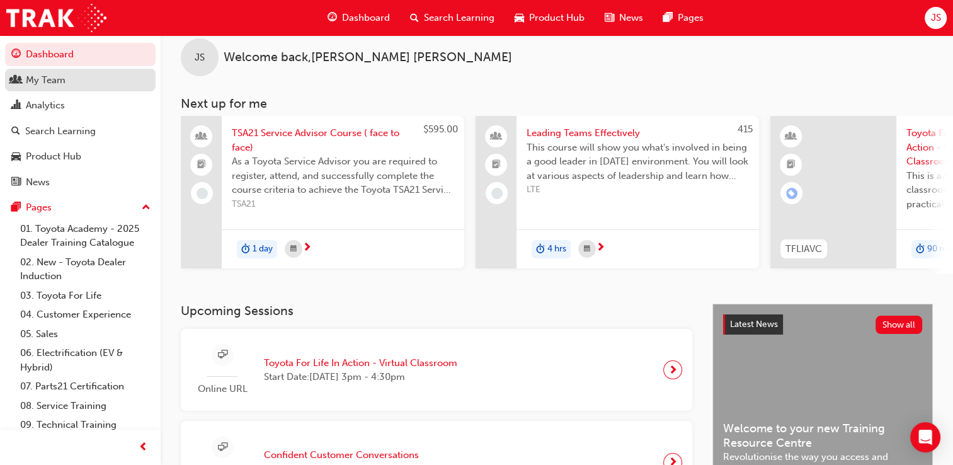
click at [33, 87] on div "My Team" at bounding box center [46, 80] width 40 height 14
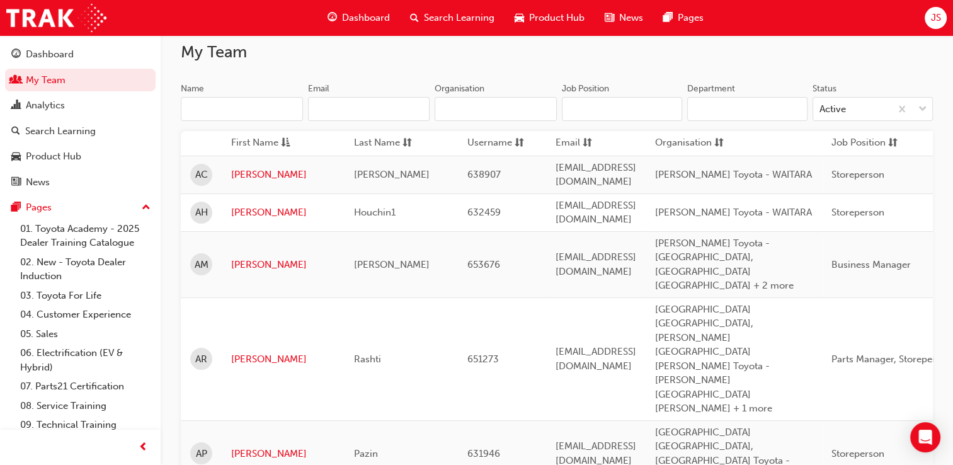
scroll to position [252, 0]
